Goal: Transaction & Acquisition: Purchase product/service

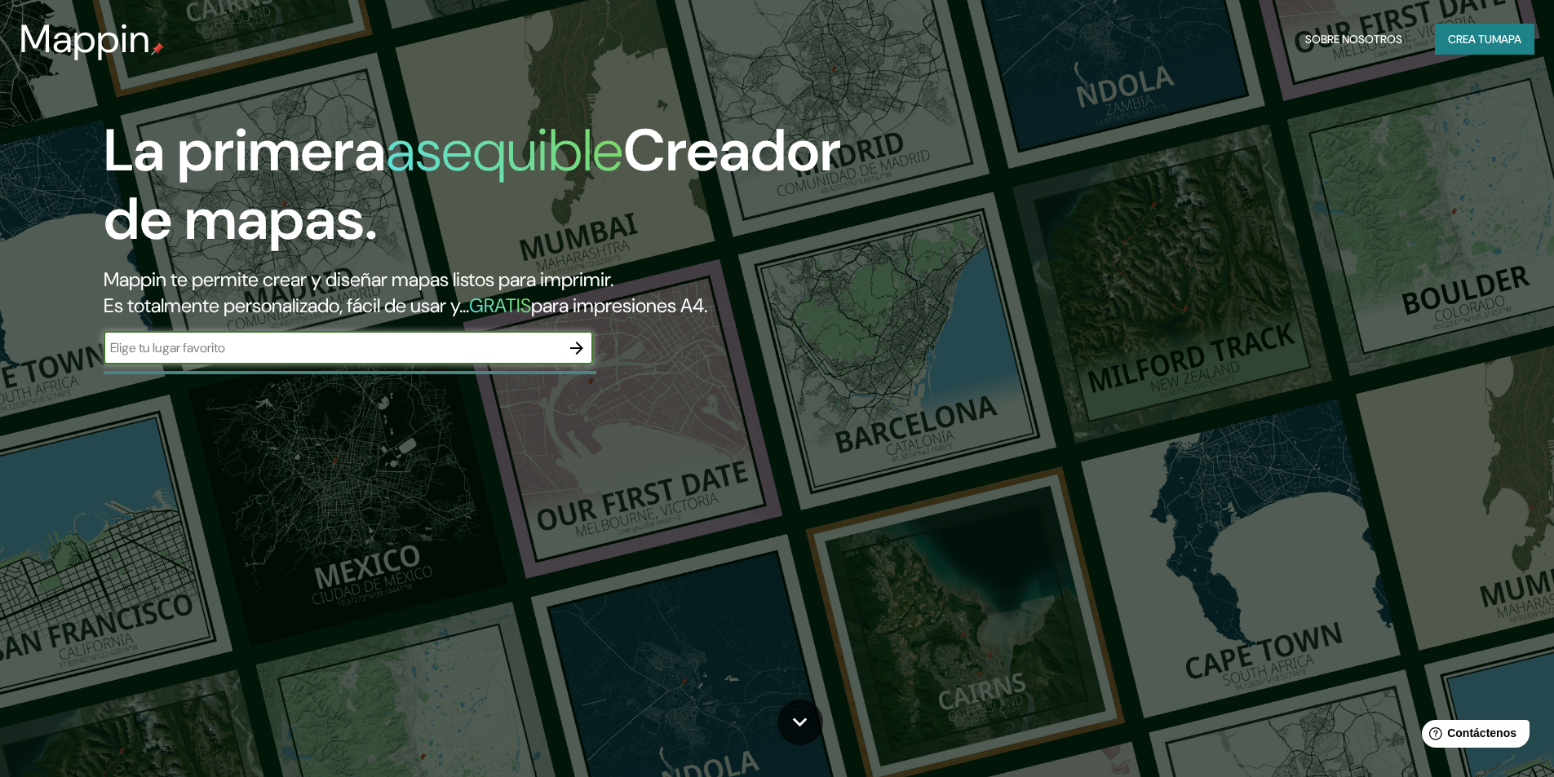
click at [387, 349] on input "text" at bounding box center [332, 348] width 457 height 19
type input "COLINAS [PERSON_NAME] CUAUTITLAN IZCALLI"
click at [579, 345] on icon "button" at bounding box center [576, 348] width 13 height 13
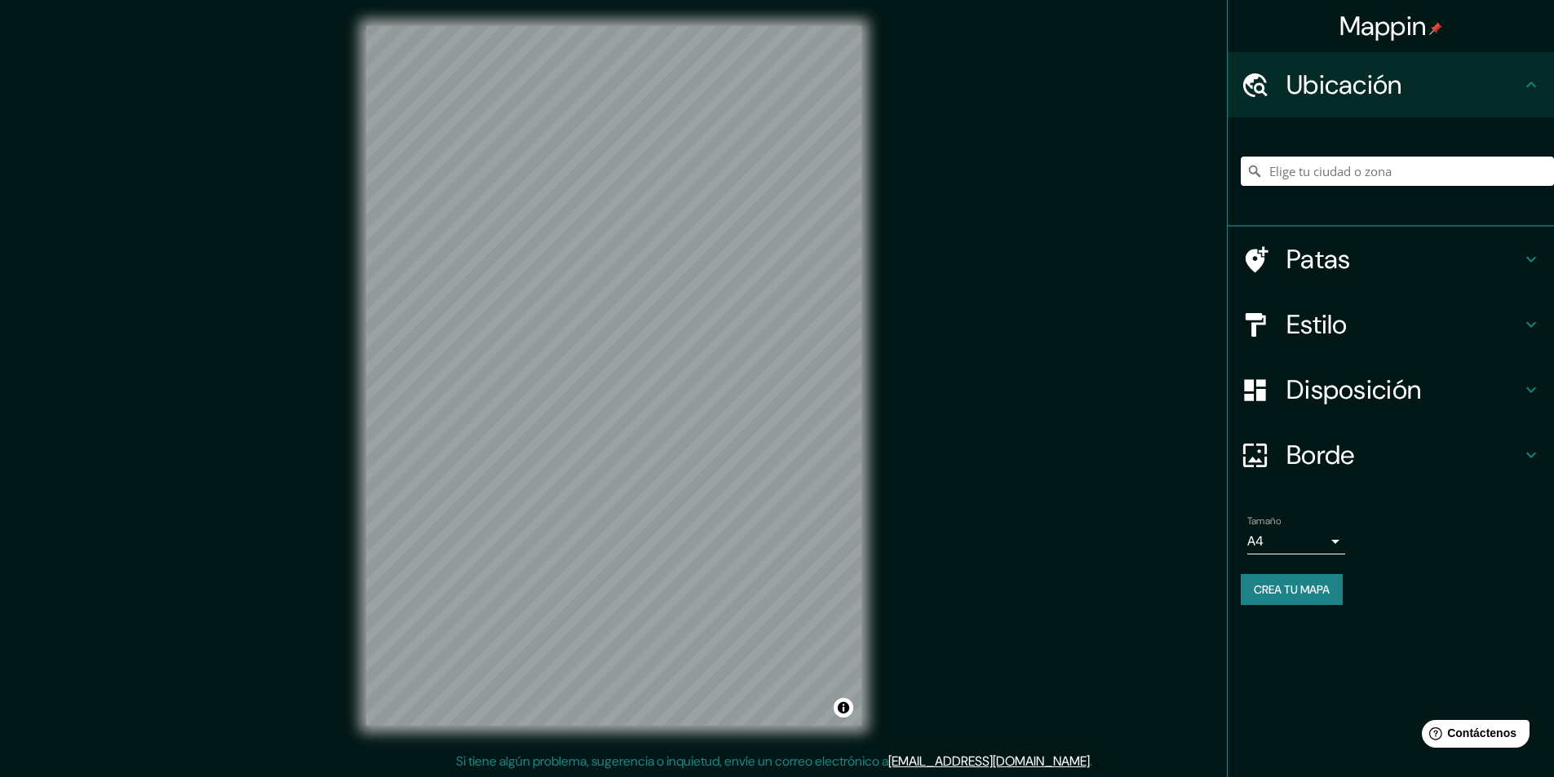
click at [1391, 184] on input "Elige tu ciudad o zona" at bounding box center [1397, 171] width 313 height 29
click at [1514, 173] on input "Cuautitlán Izcalli, [GEOGRAPHIC_DATA], [GEOGRAPHIC_DATA]" at bounding box center [1397, 171] width 313 height 29
click at [1273, 177] on input "Cuautitlán Izcalli, [GEOGRAPHIC_DATA], [GEOGRAPHIC_DATA]" at bounding box center [1397, 171] width 313 height 29
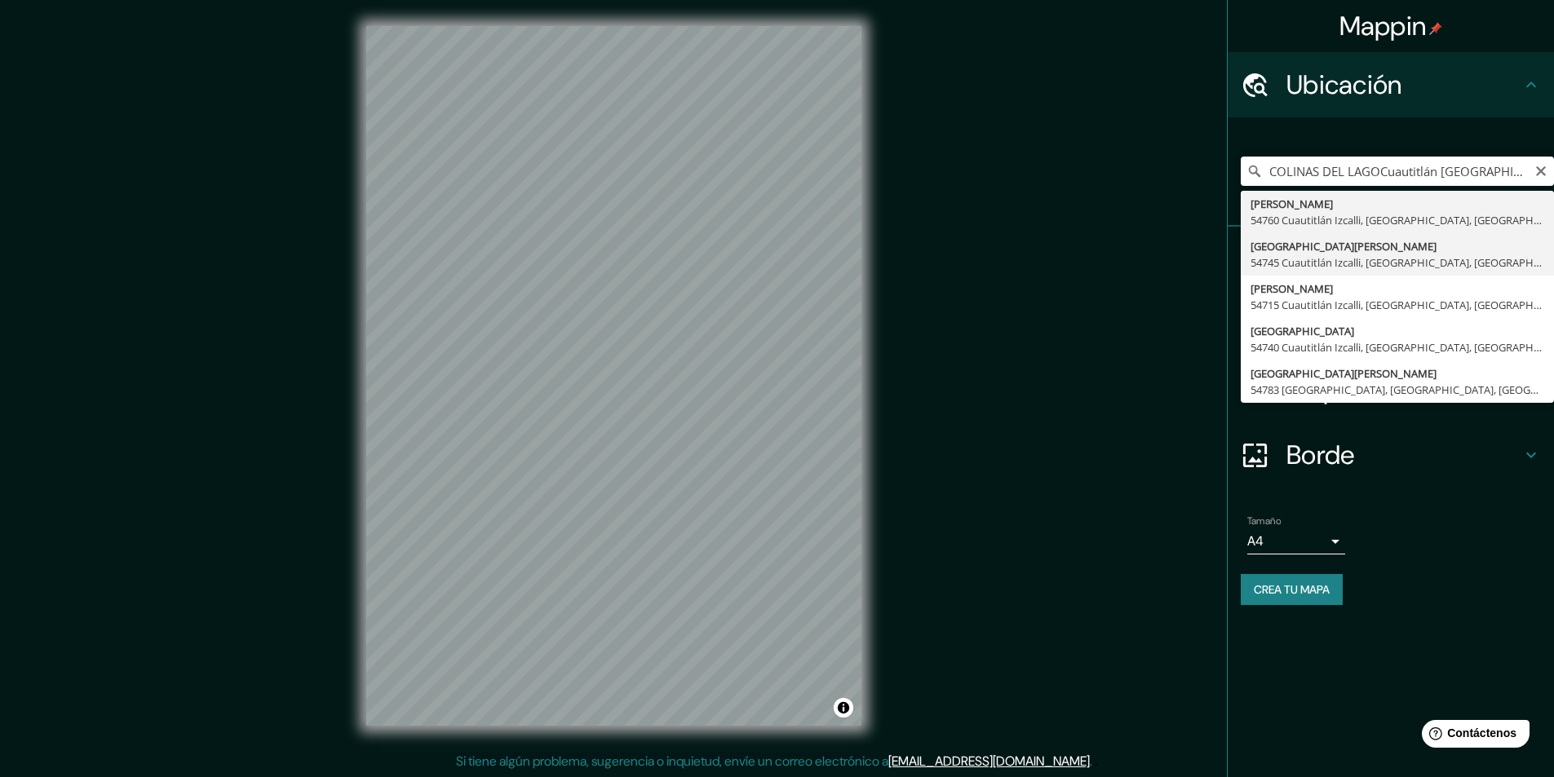
type input "[GEOGRAPHIC_DATA][PERSON_NAME] [GEOGRAPHIC_DATA], [GEOGRAPHIC_DATA], [GEOGRAPHI…"
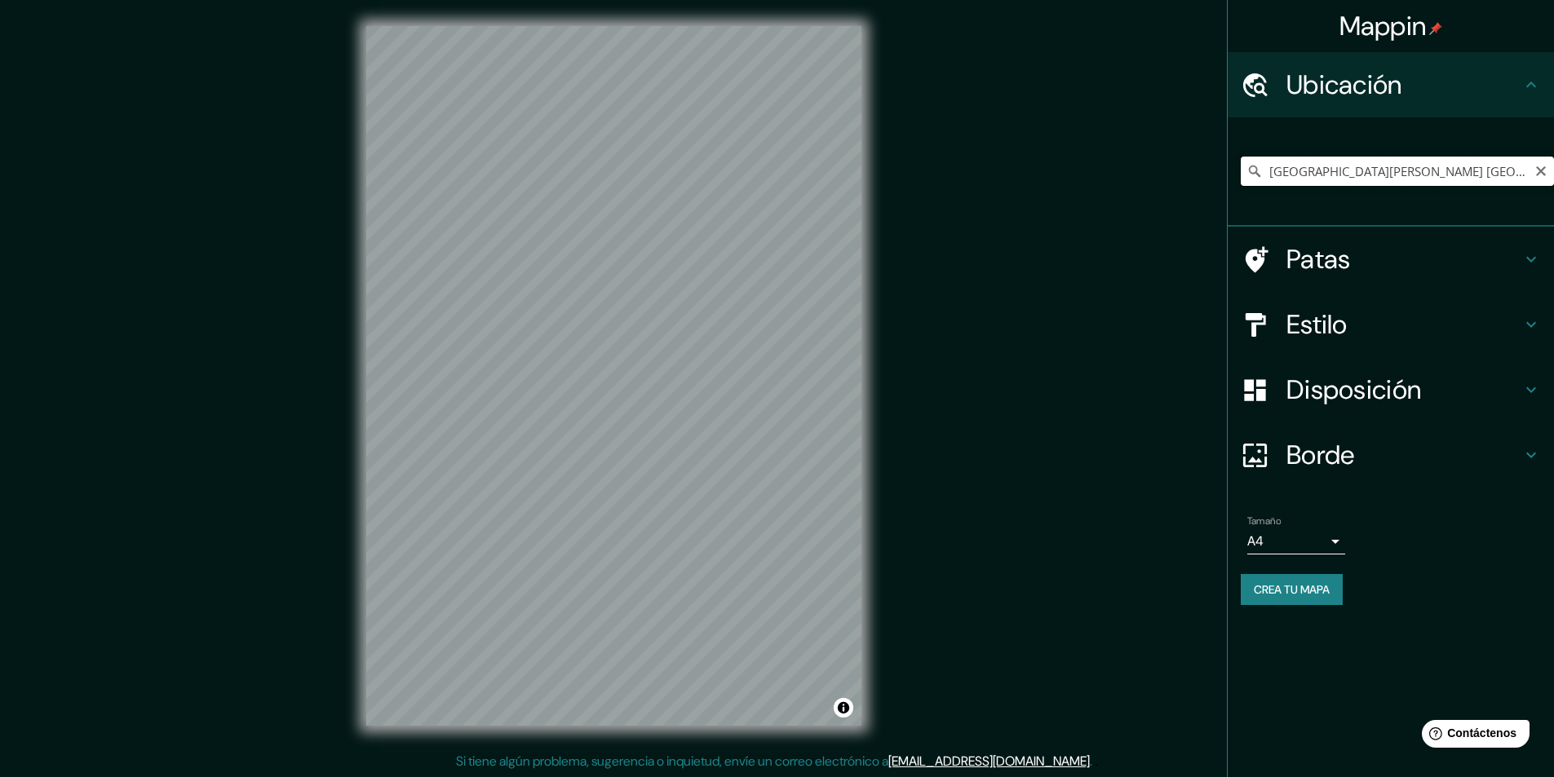
click at [1515, 170] on input "[GEOGRAPHIC_DATA][PERSON_NAME] [GEOGRAPHIC_DATA], [GEOGRAPHIC_DATA], [GEOGRAPHI…" at bounding box center [1397, 171] width 313 height 29
click at [1410, 176] on input "[GEOGRAPHIC_DATA][PERSON_NAME] [GEOGRAPHIC_DATA], [GEOGRAPHIC_DATA], [GEOGRAPHI…" at bounding box center [1397, 171] width 313 height 29
